Goal: Task Accomplishment & Management: Use online tool/utility

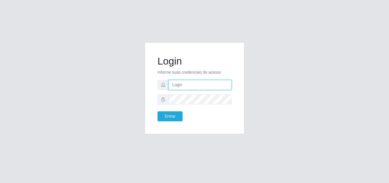
click at [210, 83] on input "text" at bounding box center [200, 85] width 63 height 10
type input "[PERSON_NAME]"
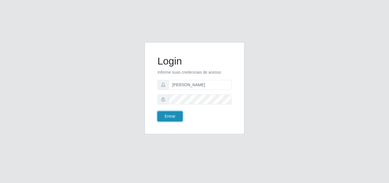
click at [174, 118] on button "Entrar" at bounding box center [170, 116] width 25 height 10
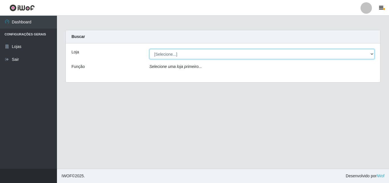
click at [168, 54] on select "[Selecione...] Saullus Supermercados" at bounding box center [262, 54] width 225 height 10
select select "423"
click at [150, 49] on select "[Selecione...] Saullus Supermercados" at bounding box center [262, 54] width 225 height 10
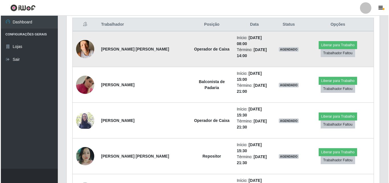
scroll to position [228, 0]
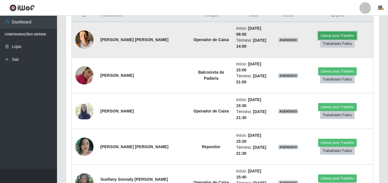
click at [332, 32] on button "Liberar para Trabalho" at bounding box center [337, 36] width 38 height 8
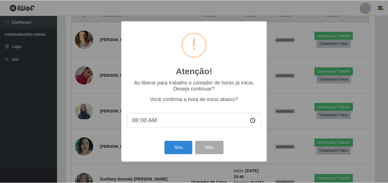
scroll to position [118, 310]
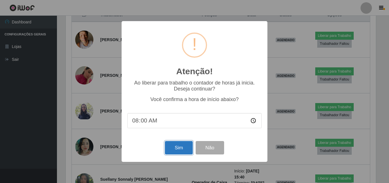
click at [173, 150] on button "Sim" at bounding box center [179, 147] width 28 height 13
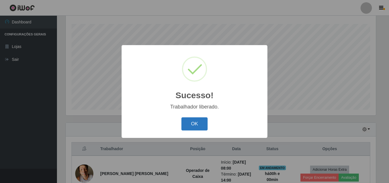
click at [197, 125] on button "OK" at bounding box center [194, 123] width 26 height 13
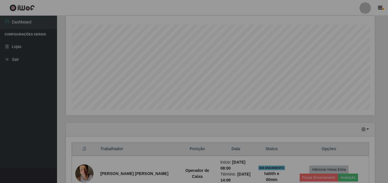
scroll to position [118, 313]
